Goal: Task Accomplishment & Management: Complete application form

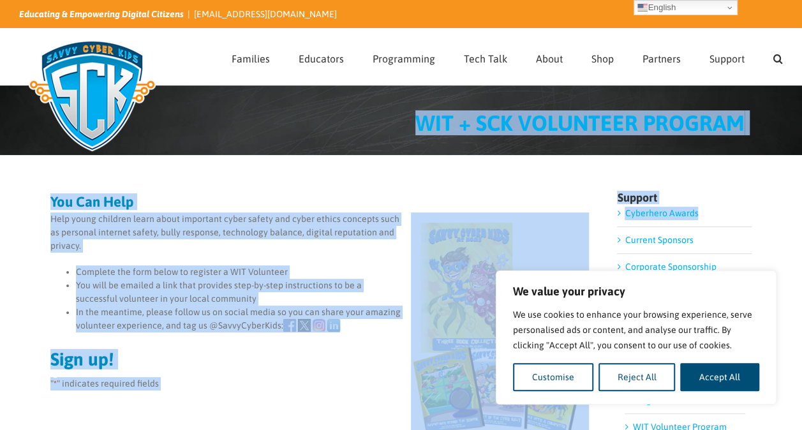
drag, startPoint x: 799, startPoint y: 121, endPoint x: 811, endPoint y: 204, distance: 83.8
click at [801, 204] on html "We value your privacy We use cookies to enhance your browsing experience, serve…" at bounding box center [401, 215] width 802 height 430
click at [531, 191] on div "You Can Help Help young children learn about important cyber safety and cyber e…" at bounding box center [319, 402] width 539 height 443
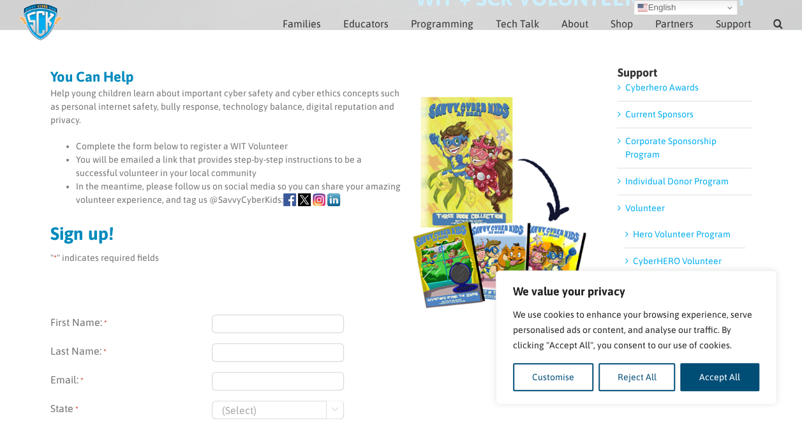
scroll to position [117, 0]
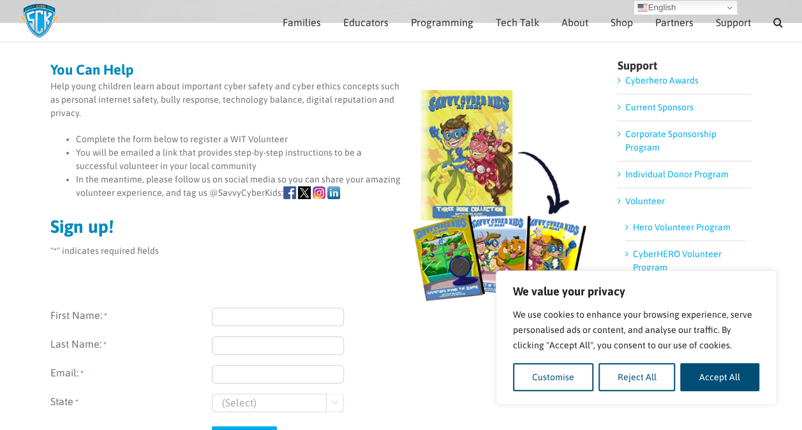
click at [251, 313] on input "First Name: *" at bounding box center [278, 316] width 132 height 18
click at [263, 318] on input "Dunton" at bounding box center [278, 316] width 132 height 18
type input "D"
type input "Ashley"
type input "Dunton"
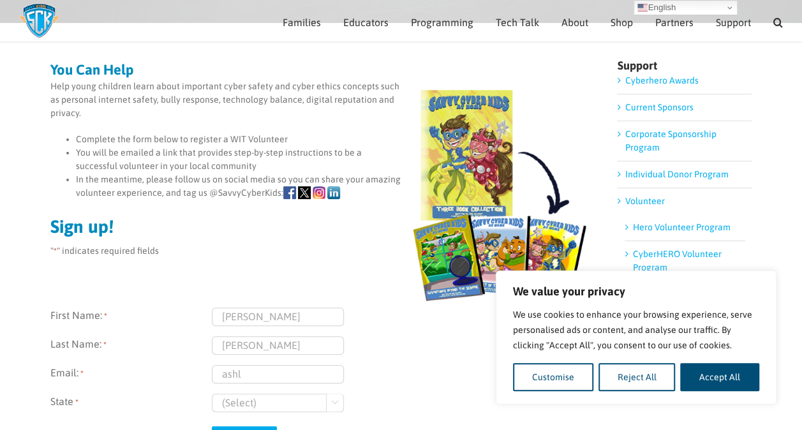
type input "ashley.dunton@molsoncoors.com"
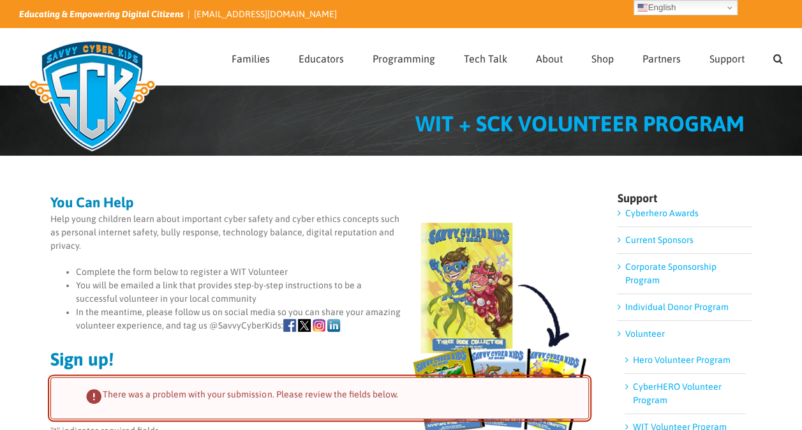
click at [264, 408] on div "There was a problem with your submission. Please review the fields below." at bounding box center [319, 398] width 539 height 42
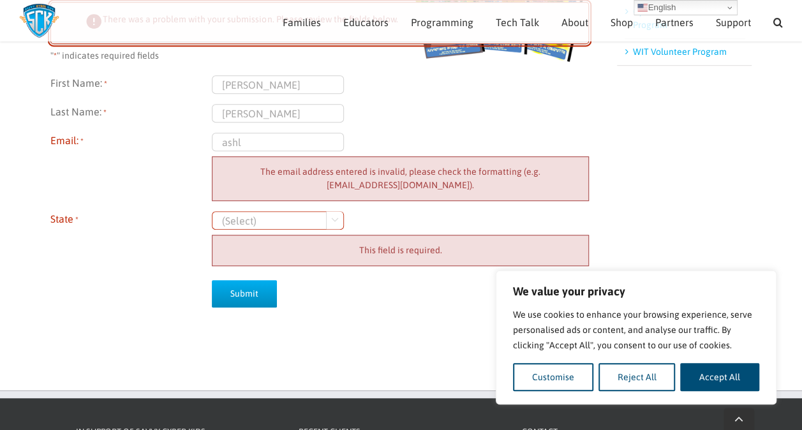
scroll to position [362, 0]
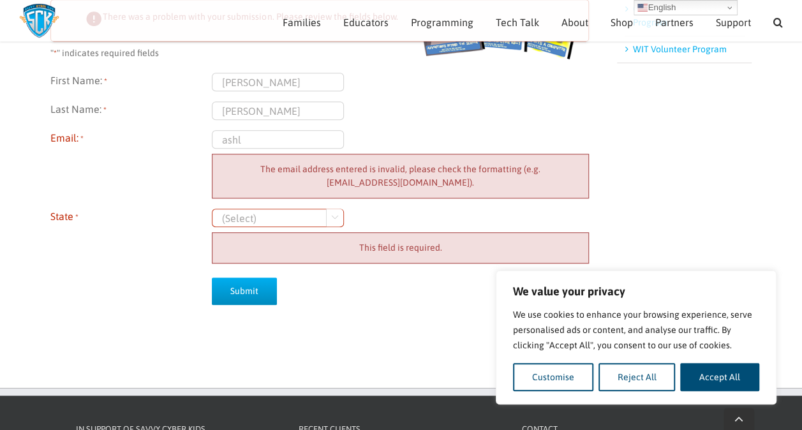
type input "ashley.dunton@molsoncoors.com"
select select "Wisconsin"
click at [249, 295] on input "Submit" at bounding box center [244, 290] width 65 height 27
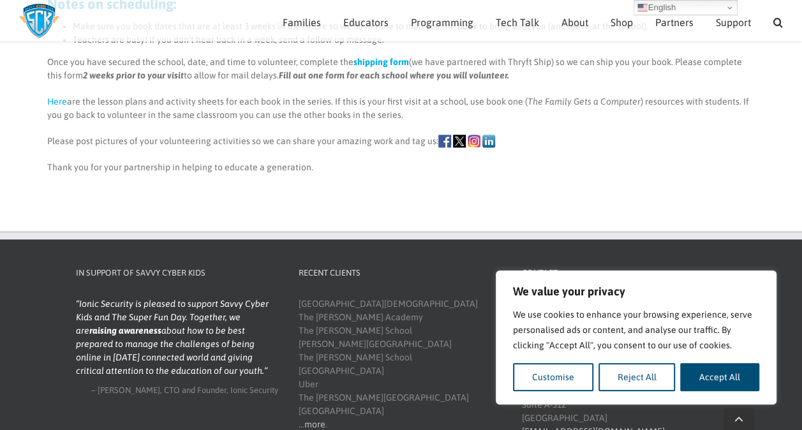
scroll to position [731, 0]
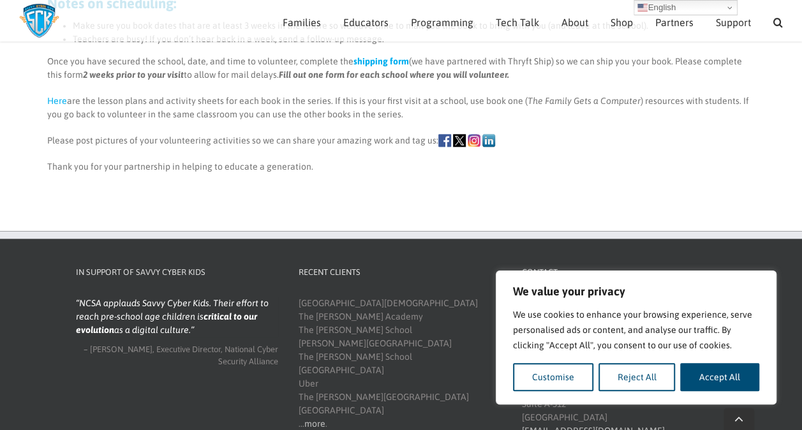
click at [52, 103] on link "Here" at bounding box center [57, 101] width 20 height 10
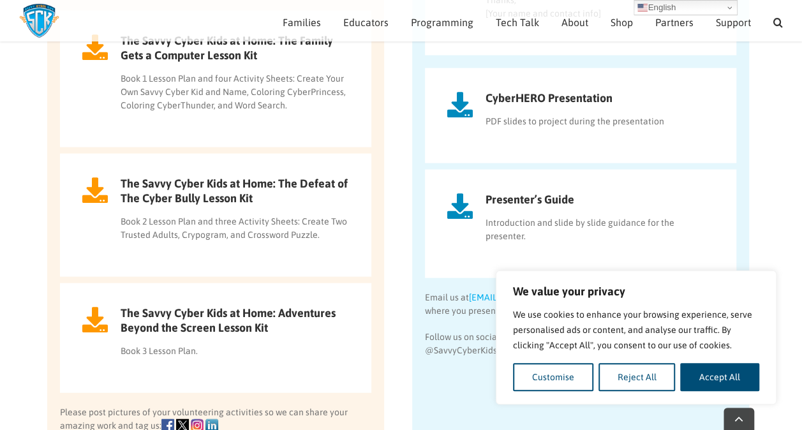
scroll to position [1322, 0]
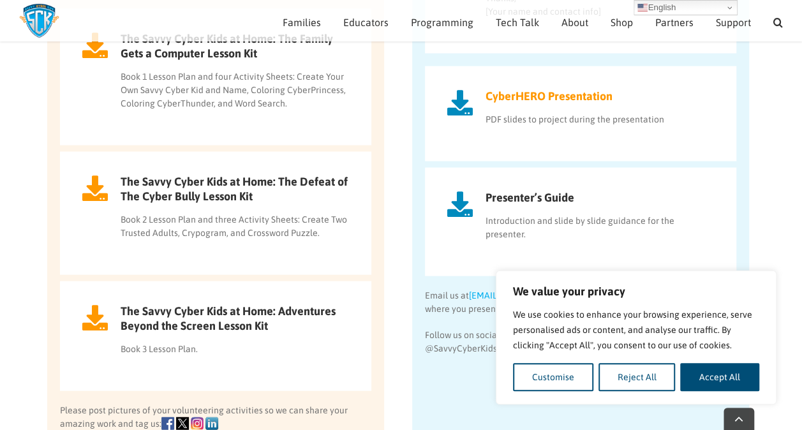
click at [471, 97] on icon at bounding box center [460, 103] width 26 height 28
